Goal: Communication & Community: Answer question/provide support

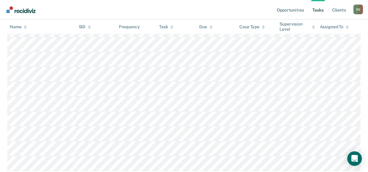
scroll to position [400, 0]
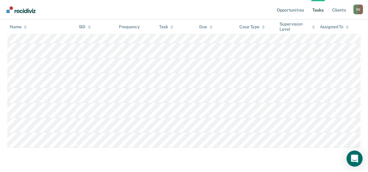
click at [354, 158] on icon "Open Intercom Messenger" at bounding box center [354, 159] width 7 height 8
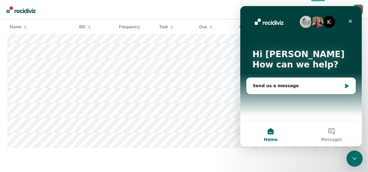
scroll to position [0, 0]
click at [303, 87] on div "Send us a message" at bounding box center [296, 86] width 89 height 6
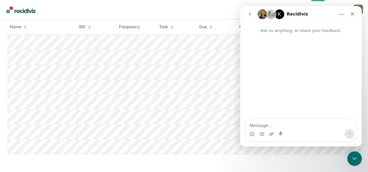
scroll to position [400, 0]
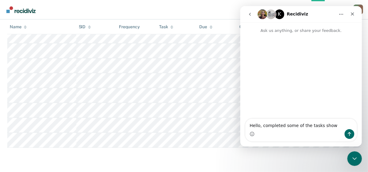
type textarea "Hello, completed some of the tasks shown"
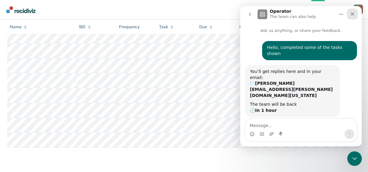
click at [353, 14] on icon "Close" at bounding box center [352, 14] width 5 height 5
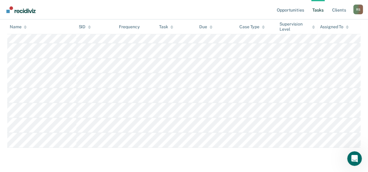
scroll to position [0, 0]
